Goal: Task Accomplishment & Management: Complete application form

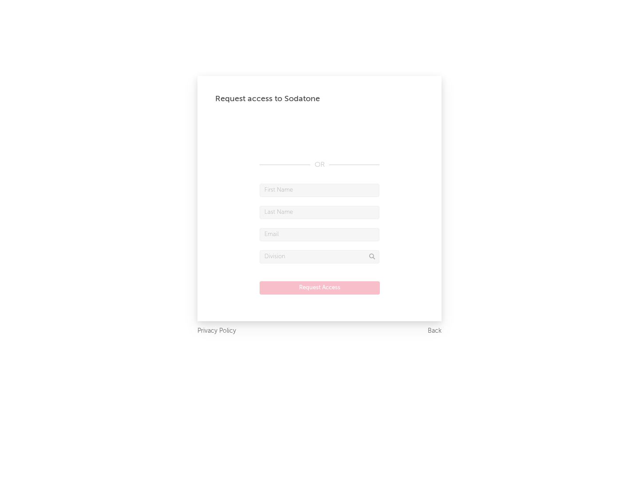
click at [319, 190] on input "text" at bounding box center [319, 190] width 120 height 13
type input "[PERSON_NAME]"
click at [319, 212] on input "text" at bounding box center [319, 212] width 120 height 13
type input "[PERSON_NAME]"
click at [319, 234] on input "text" at bounding box center [319, 234] width 120 height 13
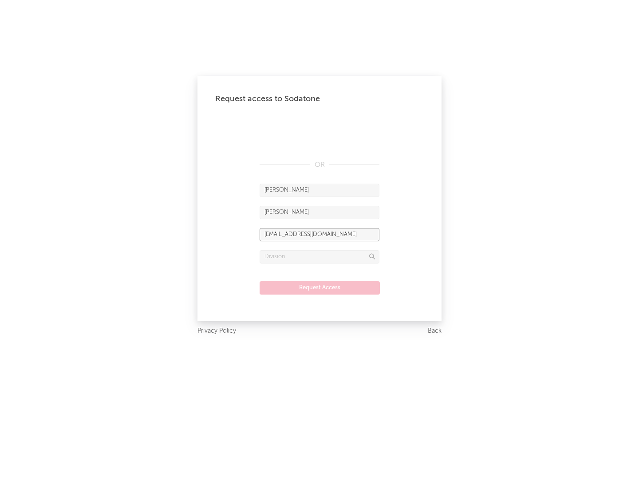
type input "[EMAIL_ADDRESS][DOMAIN_NAME]"
click at [319, 256] on input "text" at bounding box center [319, 256] width 120 height 13
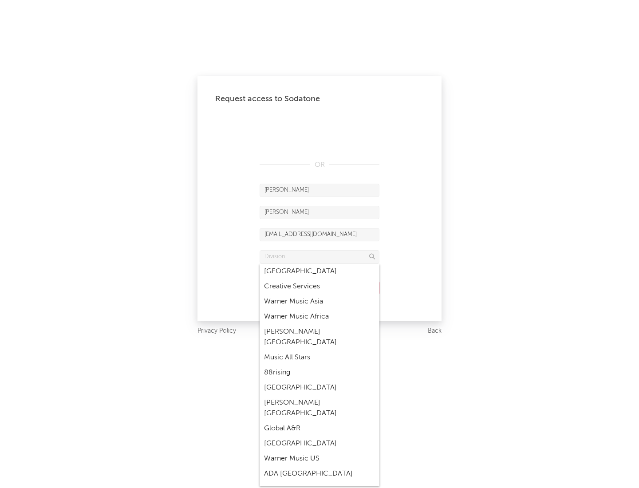
click at [319, 350] on div "Music All Stars" at bounding box center [319, 357] width 120 height 15
type input "Music All Stars"
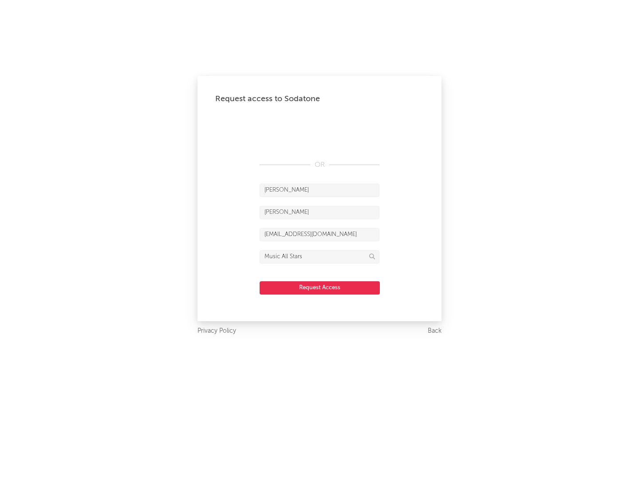
click at [319, 287] on button "Request Access" at bounding box center [319, 287] width 120 height 13
